Goal: Transaction & Acquisition: Purchase product/service

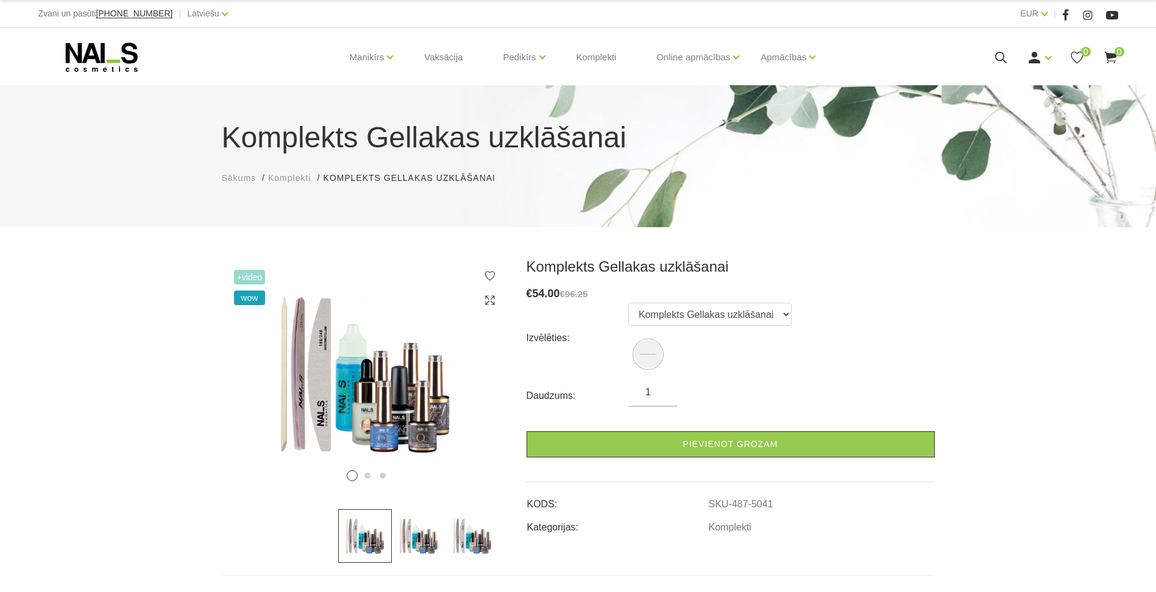
click at [419, 540] on img at bounding box center [419, 536] width 54 height 54
click at [482, 545] on img at bounding box center [472, 536] width 54 height 54
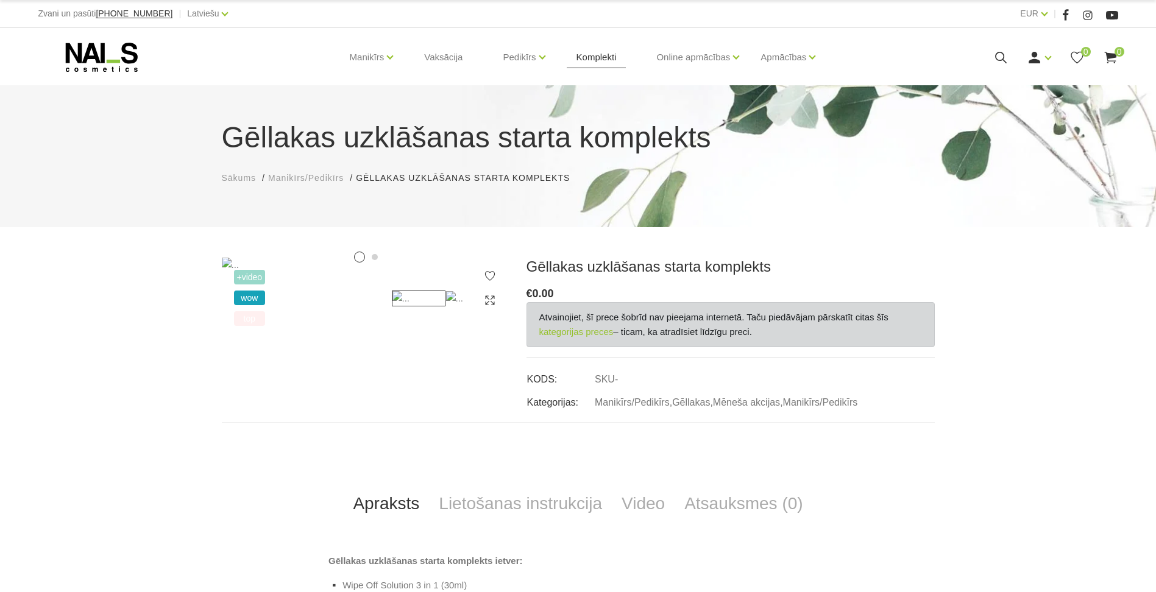
click at [608, 53] on link "Komplekti" at bounding box center [597, 57] width 60 height 59
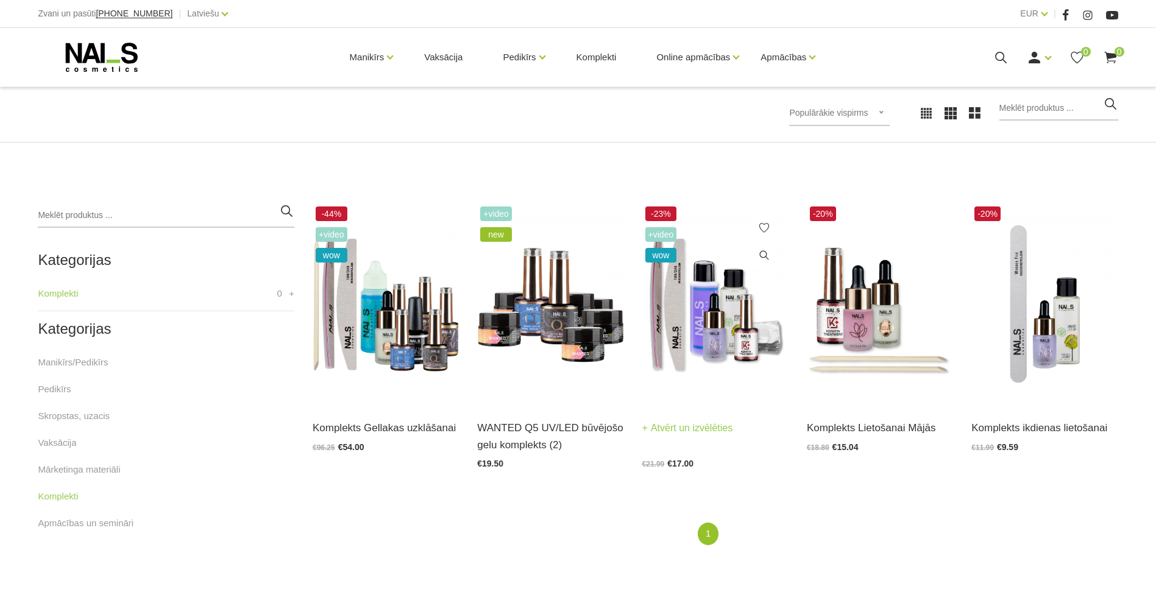
scroll to position [183, 0]
